Goal: Obtain resource: Download file/media

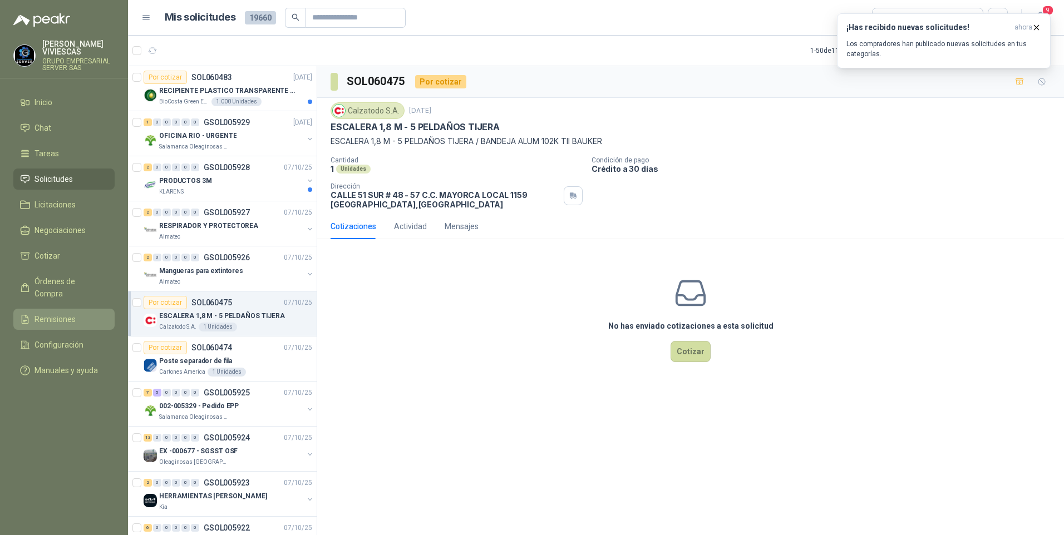
click at [63, 313] on span "Remisiones" at bounding box center [55, 319] width 41 height 12
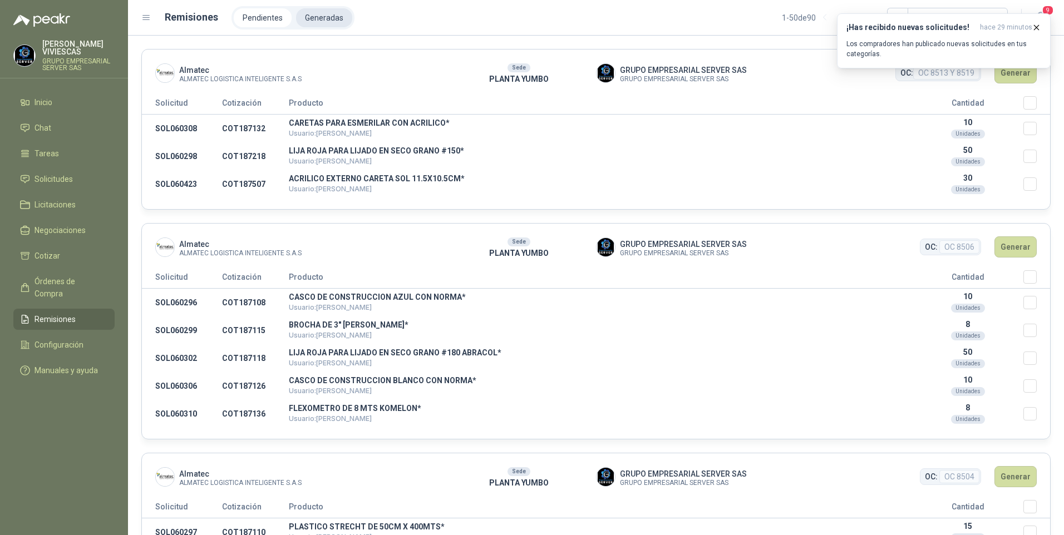
click at [310, 17] on li "Generadas" at bounding box center [324, 17] width 56 height 19
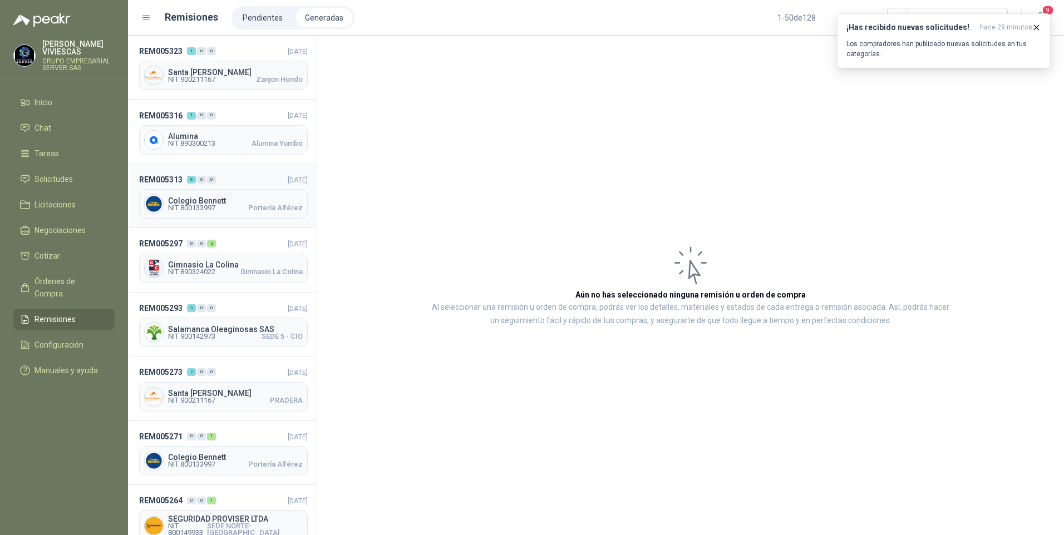
click at [196, 199] on span "Colegio Bennett" at bounding box center [235, 201] width 135 height 8
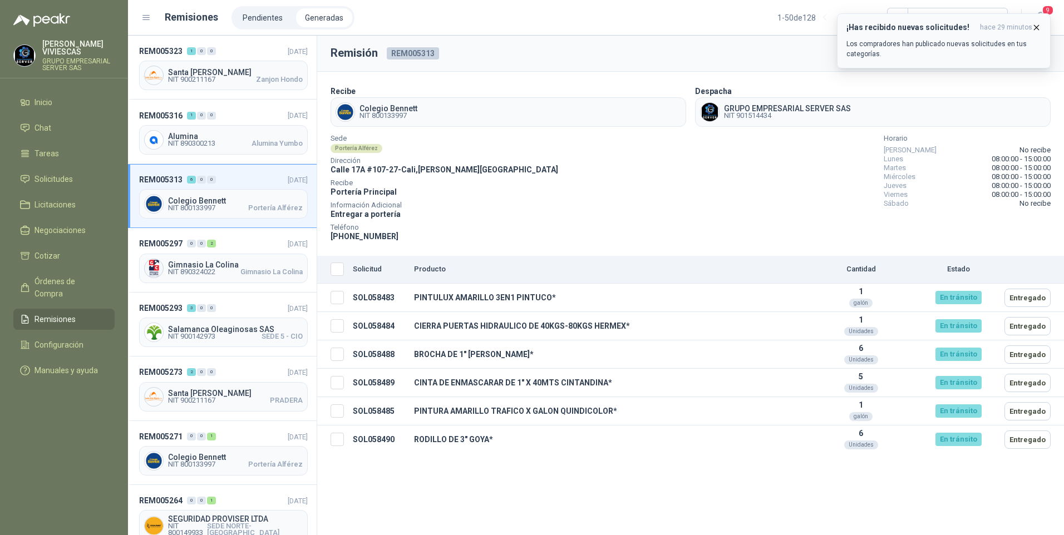
click at [1039, 26] on icon "button" at bounding box center [1037, 27] width 4 height 4
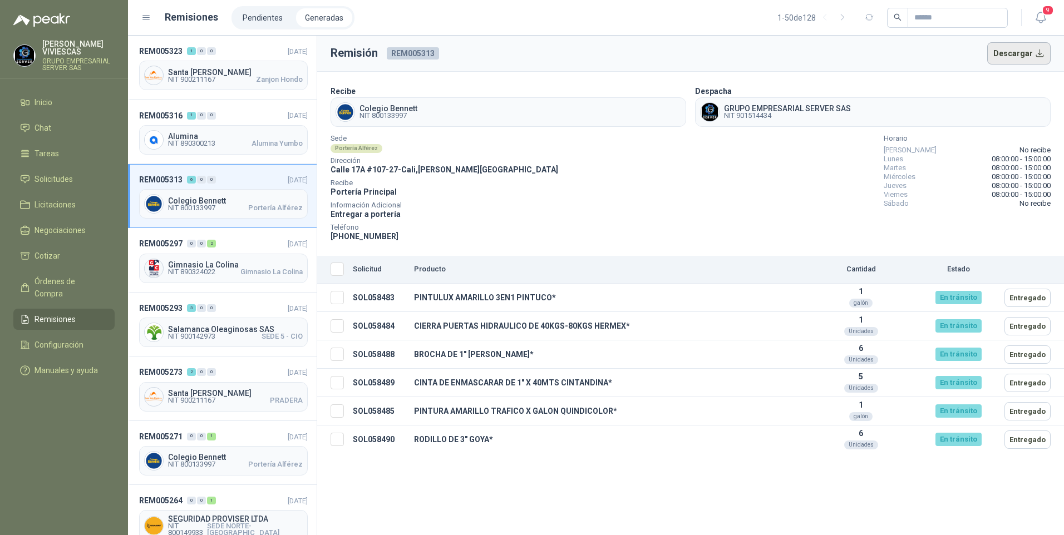
click at [1021, 56] on button "Descargar" at bounding box center [1019, 53] width 64 height 22
